Goal: Transaction & Acquisition: Purchase product/service

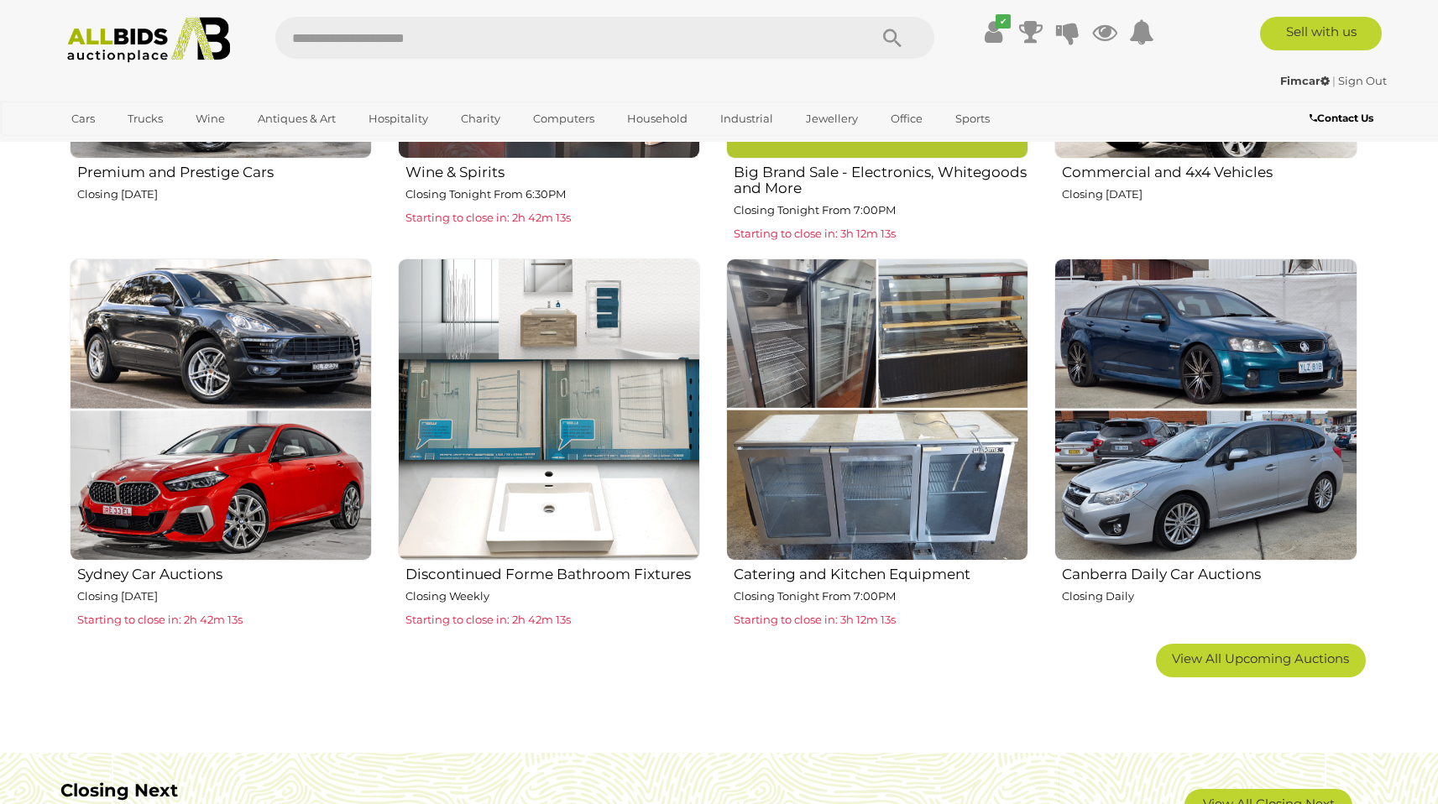
scroll to position [941, 0]
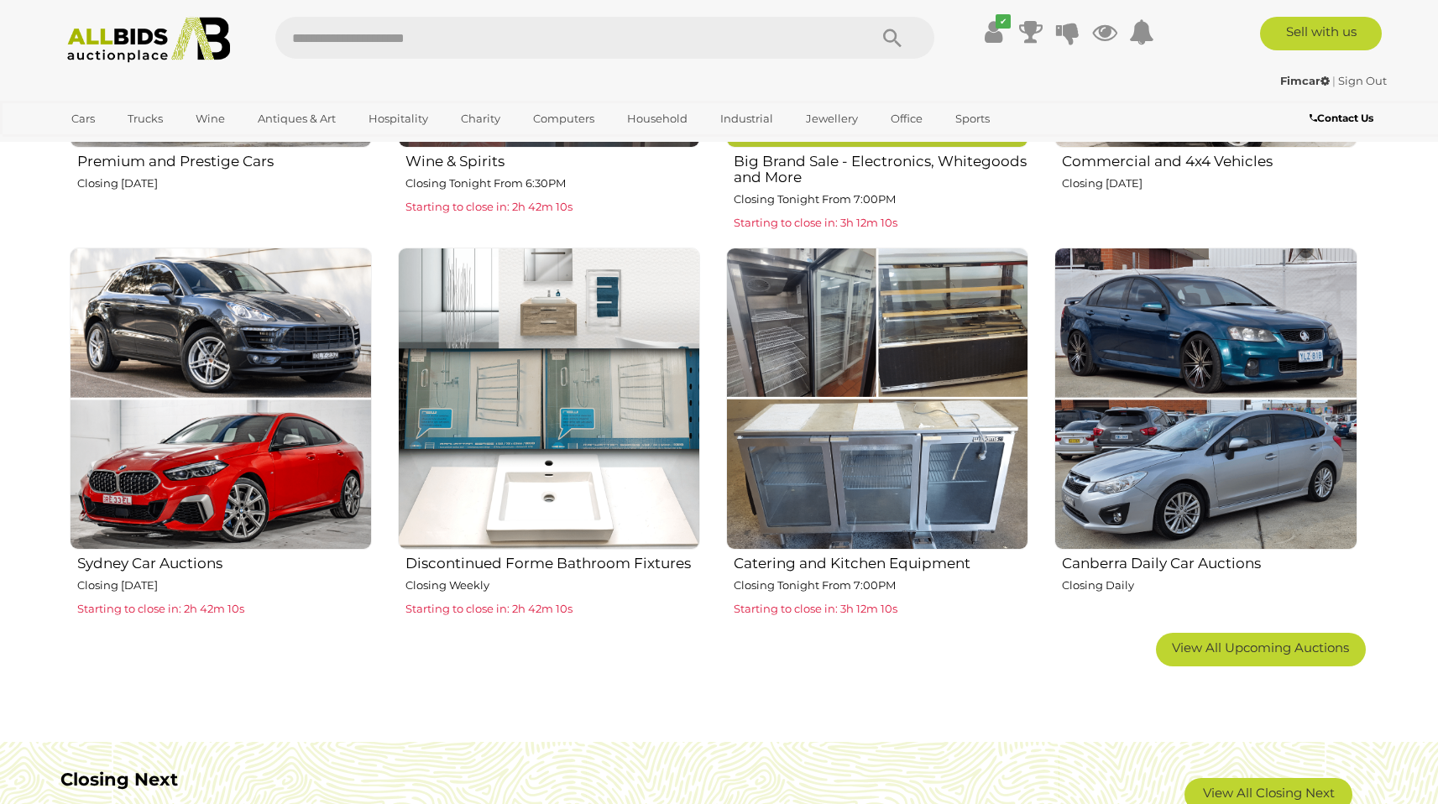
click at [897, 435] on img at bounding box center [877, 399] width 302 height 302
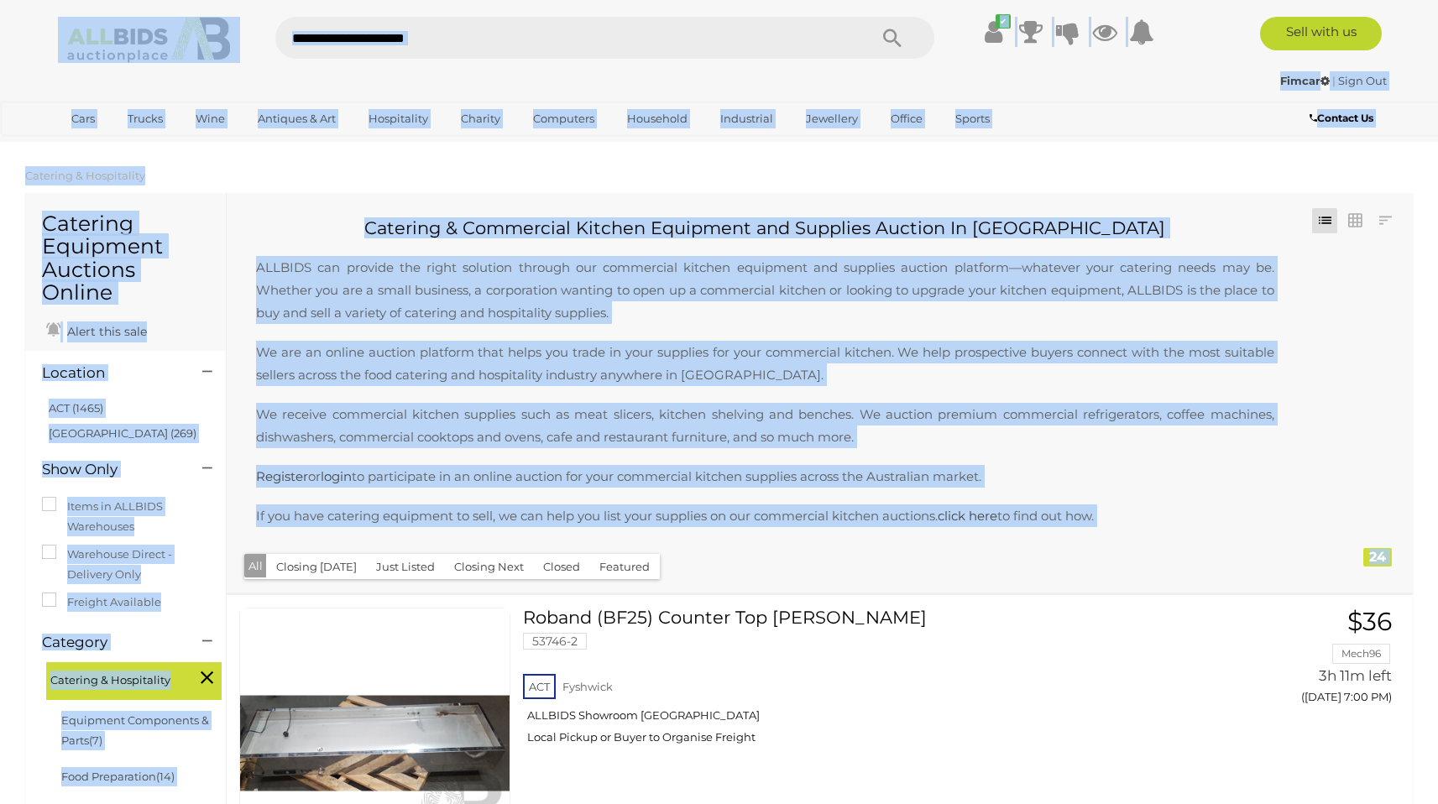
drag, startPoint x: 1450, startPoint y: 648, endPoint x: 1449, endPoint y: -111, distance: 758.8
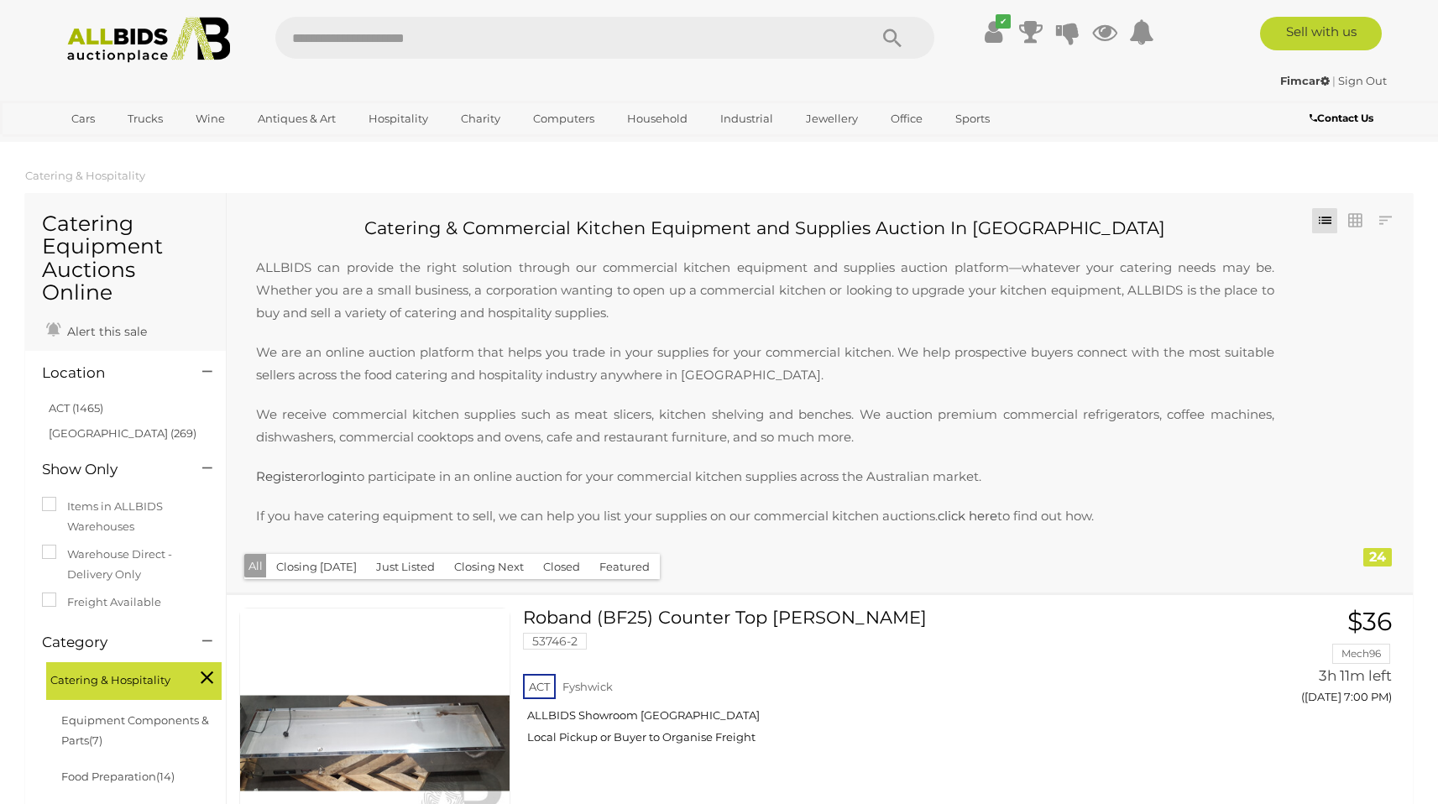
click at [3, 65] on div "✔ Track & Trace" at bounding box center [719, 33] width 1438 height 67
